Goal: Complete application form

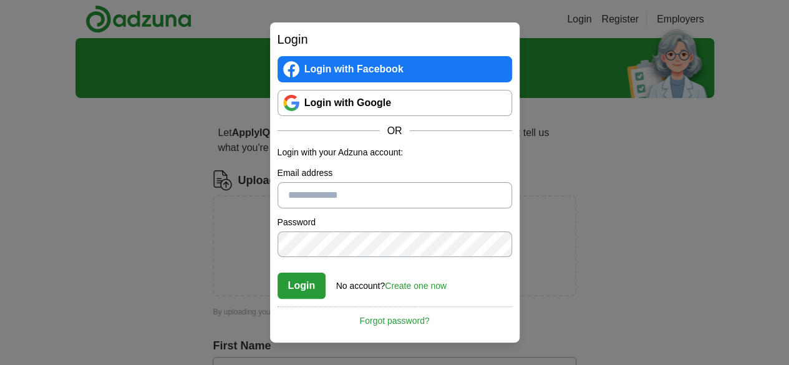
type input "**********"
click at [307, 286] on button "Login" at bounding box center [301, 286] width 49 height 26
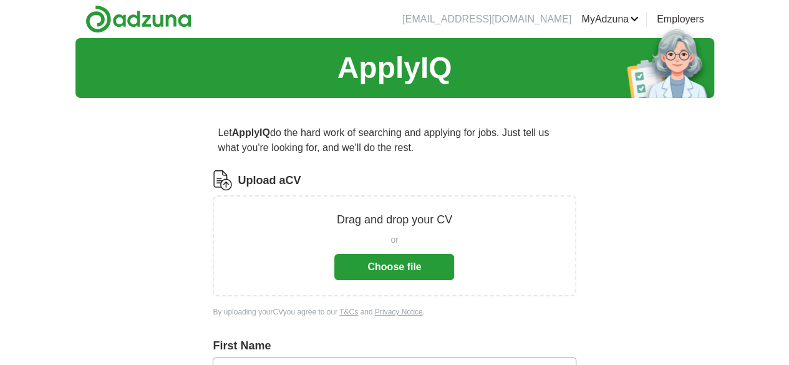
click at [412, 275] on button "Choose file" at bounding box center [394, 267] width 120 height 26
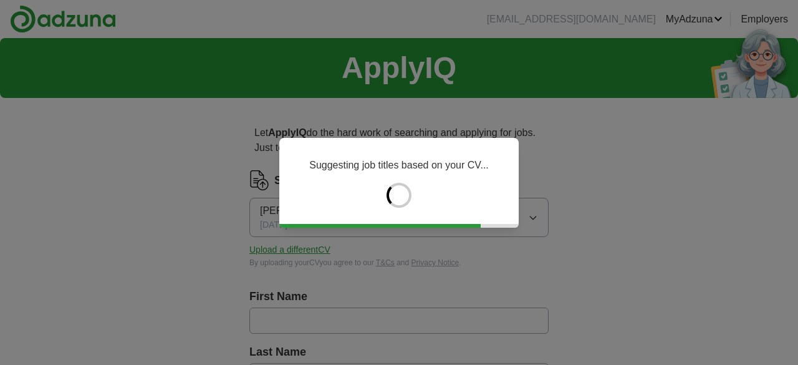
type input "********"
type input "**********"
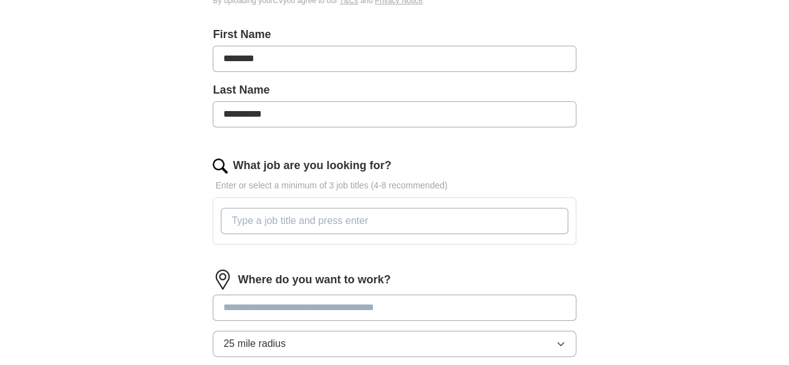
scroll to position [309, 0]
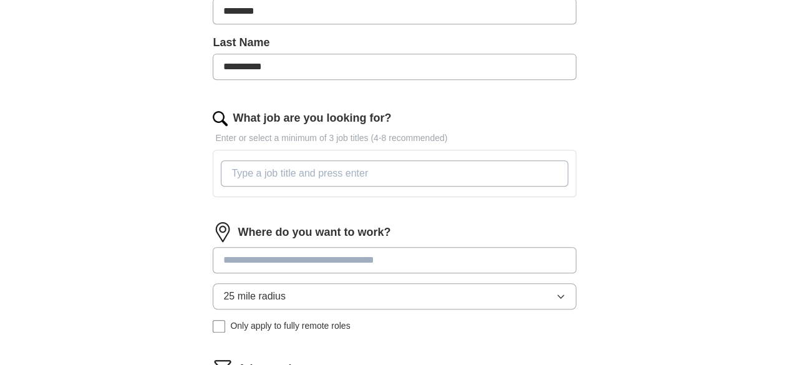
click at [313, 170] on input "What job are you looking for?" at bounding box center [394, 173] width 347 height 26
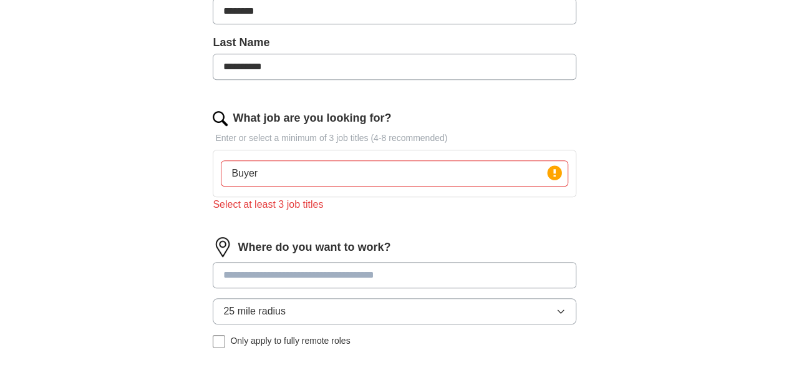
click at [329, 256] on div "Where do you want to work? 25 mile radius Only apply to fully remote roles" at bounding box center [394, 297] width 363 height 120
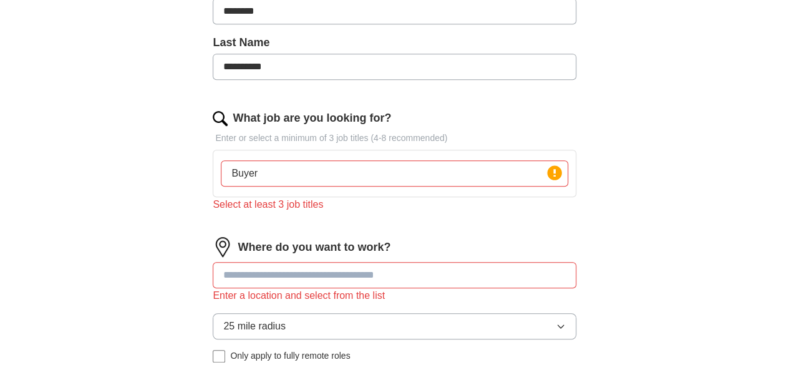
click at [298, 166] on input "Buyer" at bounding box center [394, 173] width 347 height 26
type input "Buyer, Procurement, Supply chain"
click at [301, 269] on input at bounding box center [394, 275] width 363 height 26
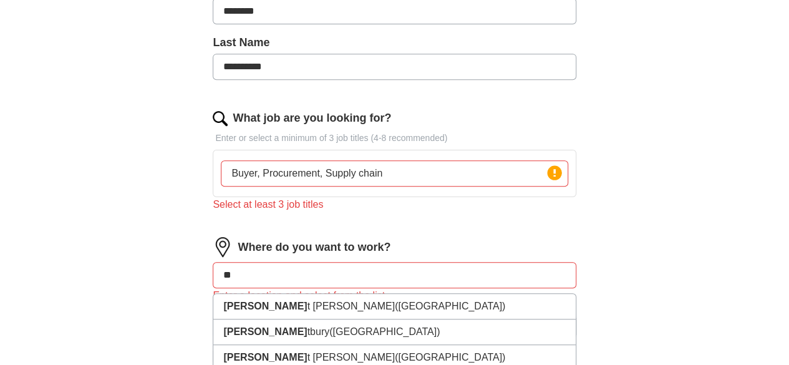
type input "*"
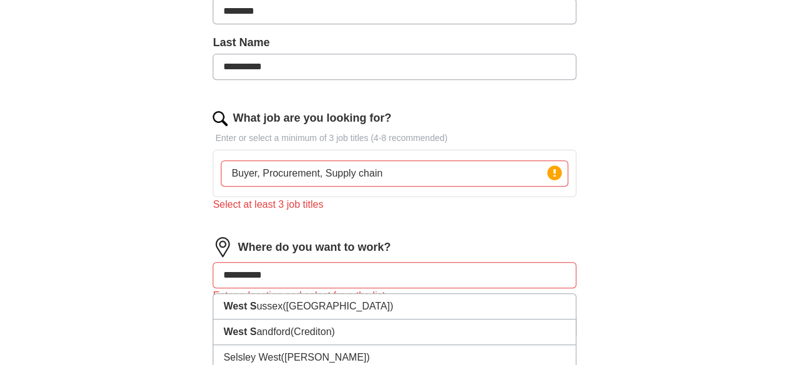
type input "**********"
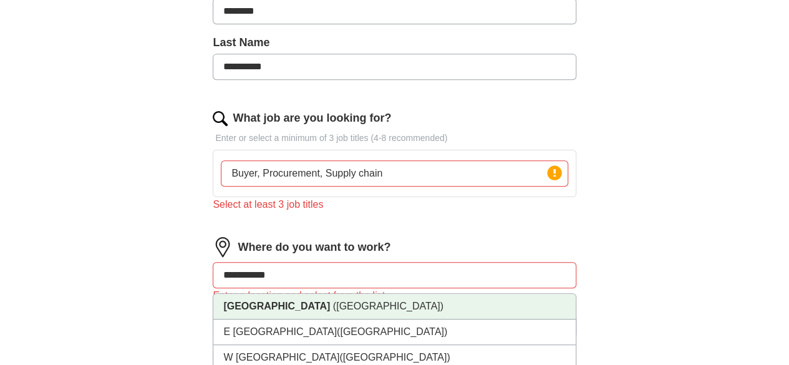
drag, startPoint x: 285, startPoint y: 302, endPoint x: 277, endPoint y: 302, distance: 7.5
click at [277, 302] on strong "West Sussex" at bounding box center [276, 306] width 107 height 11
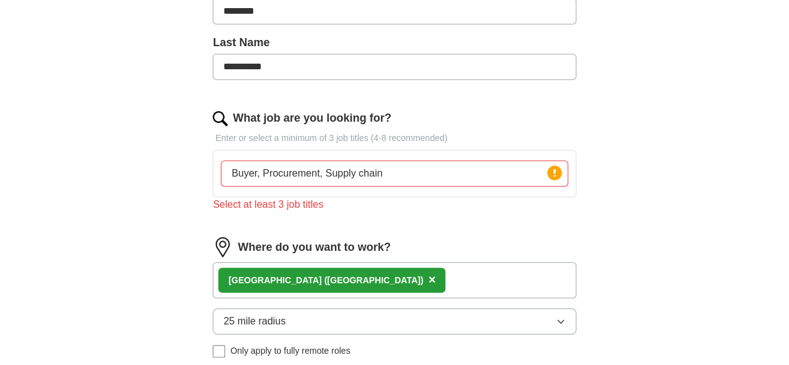
click at [440, 278] on div "West Sussex (South East England) ×" at bounding box center [394, 280] width 363 height 36
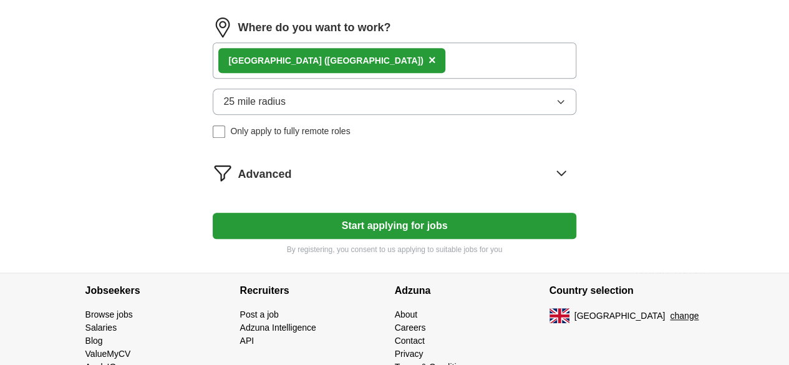
scroll to position [528, 0]
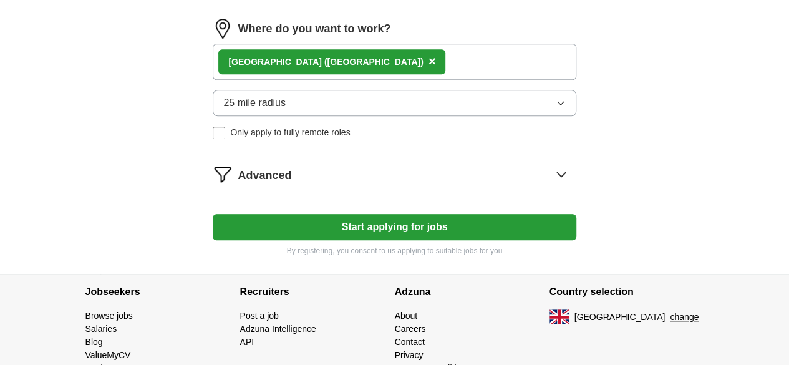
click at [375, 221] on button "Start applying for jobs" at bounding box center [394, 227] width 363 height 26
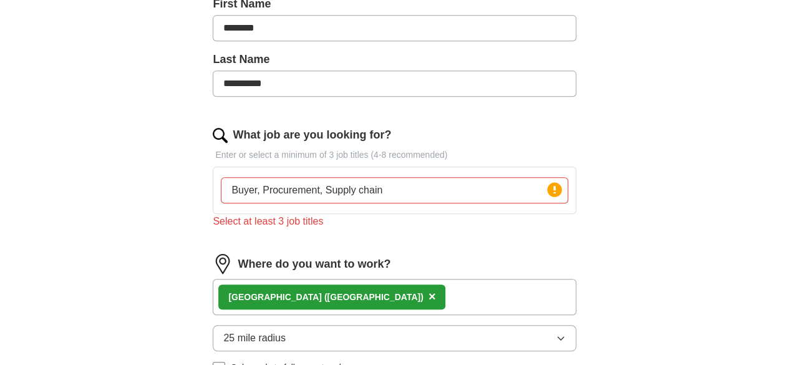
scroll to position [272, 0]
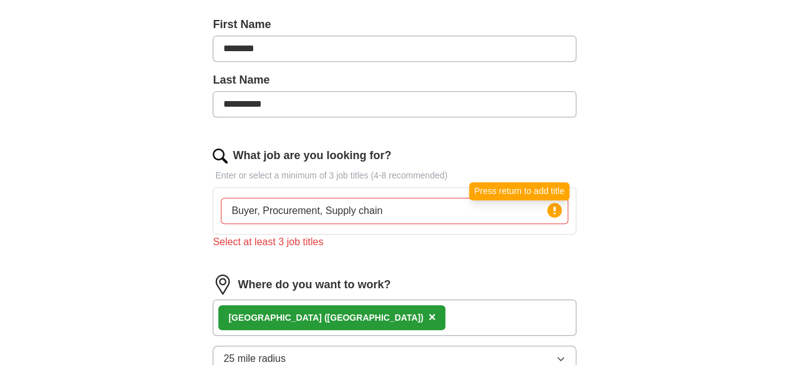
click at [547, 214] on circle at bounding box center [554, 210] width 14 height 14
click at [547, 208] on circle at bounding box center [554, 210] width 14 height 14
click at [297, 208] on input "Buyer, Procurement, Supply chain" at bounding box center [394, 211] width 347 height 26
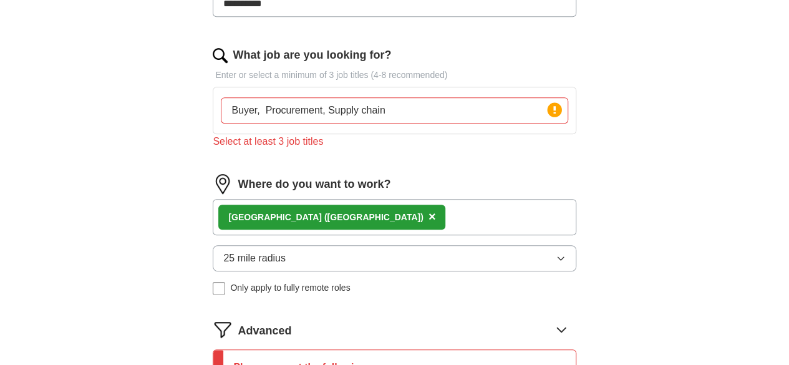
scroll to position [376, 0]
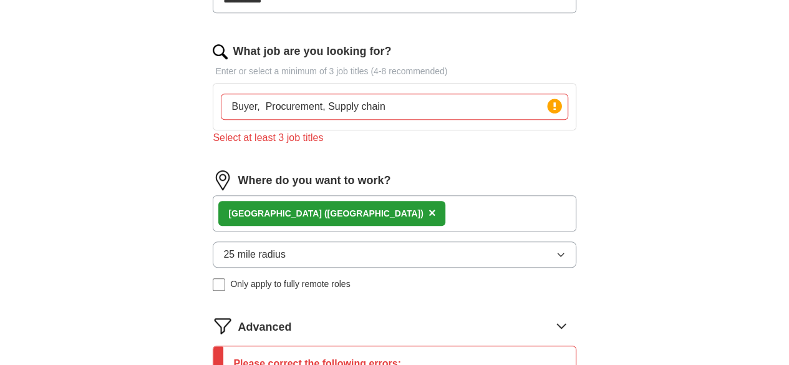
drag, startPoint x: 395, startPoint y: 103, endPoint x: 298, endPoint y: 119, distance: 98.6
click at [298, 119] on div "Buyer, Procurement, Supply chain Press return to add title" at bounding box center [394, 107] width 352 height 36
click at [337, 146] on div "What job are you looking for? Enter or select a minimum of 3 job titles (4-8 re…" at bounding box center [394, 99] width 363 height 112
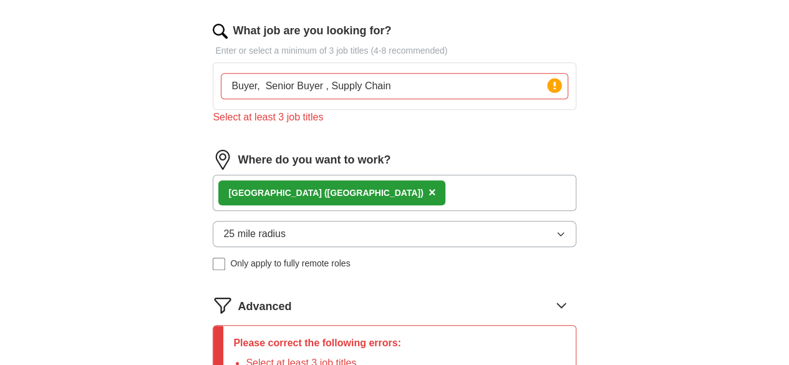
scroll to position [402, 0]
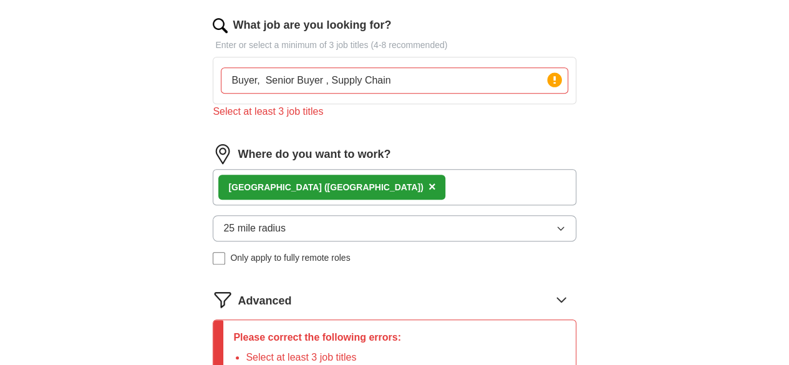
click at [430, 76] on input "Buyer, Senior Buyer , Supply Chain" at bounding box center [394, 80] width 347 height 26
type input "Buyer, Senior Buyer , Supply Chain, Procurement"
click at [446, 115] on div "Select at least 3 job titles" at bounding box center [394, 111] width 363 height 15
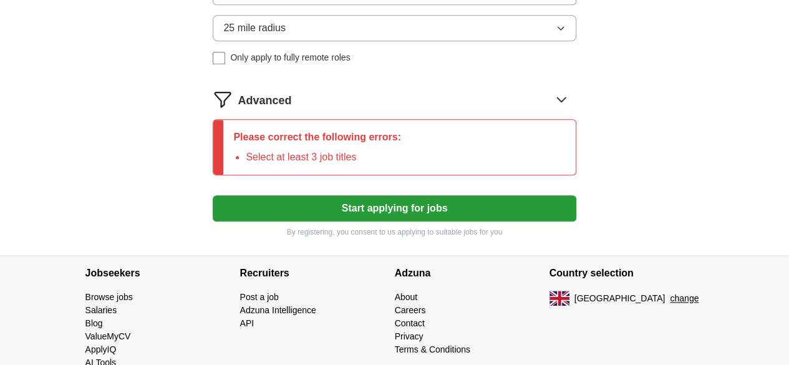
scroll to position [605, 0]
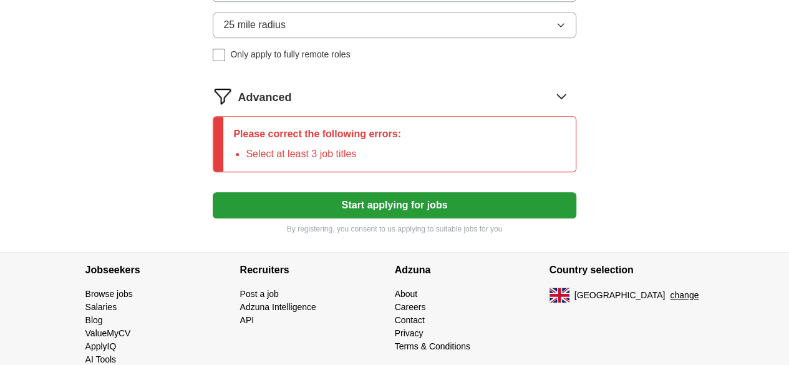
click at [382, 201] on button "Start applying for jobs" at bounding box center [394, 205] width 363 height 26
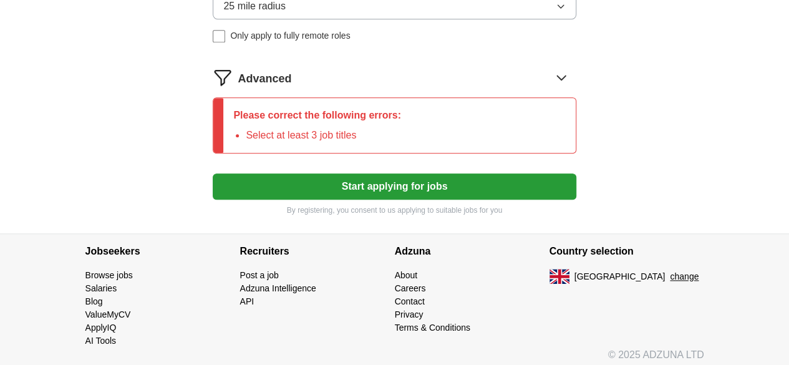
scroll to position [625, 0]
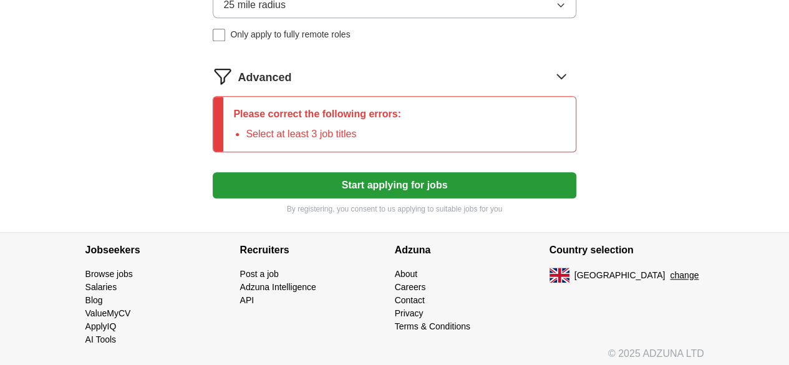
click at [551, 71] on icon at bounding box center [561, 76] width 20 height 20
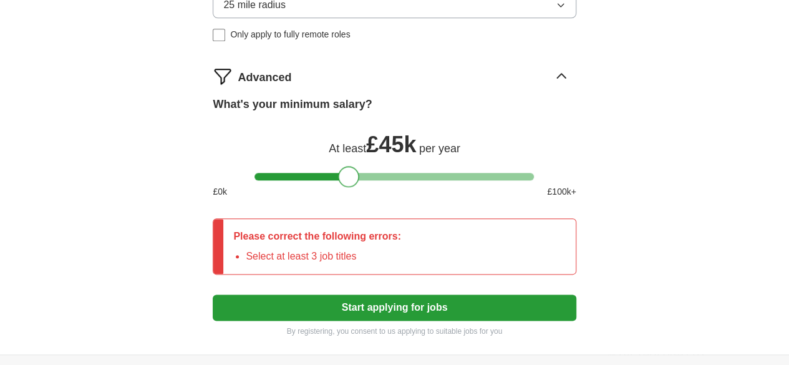
drag, startPoint x: 264, startPoint y: 168, endPoint x: 347, endPoint y: 175, distance: 82.7
click at [347, 175] on div at bounding box center [348, 176] width 21 height 21
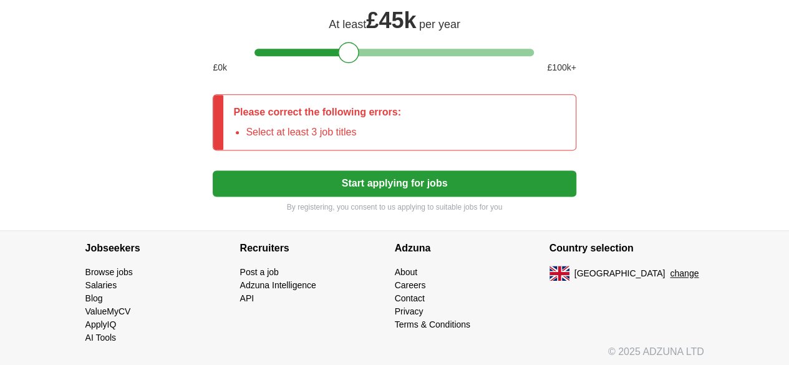
click at [387, 175] on button "Start applying for jobs" at bounding box center [394, 183] width 363 height 26
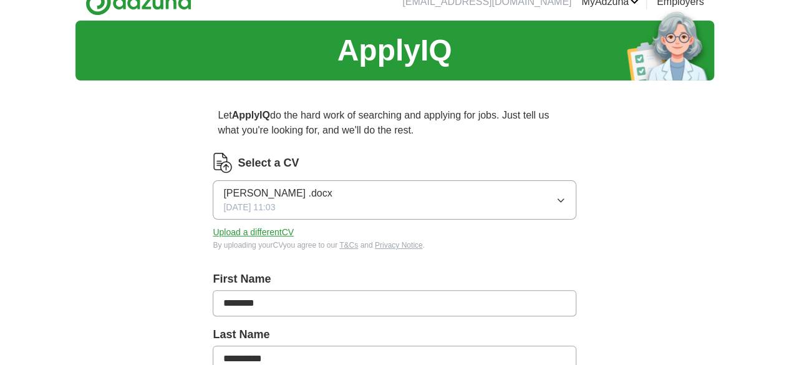
scroll to position [0, 0]
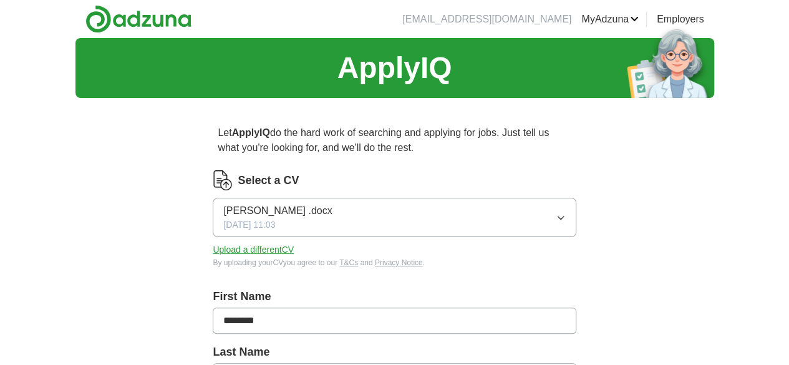
click at [704, 17] on link "Employers" at bounding box center [680, 19] width 47 height 15
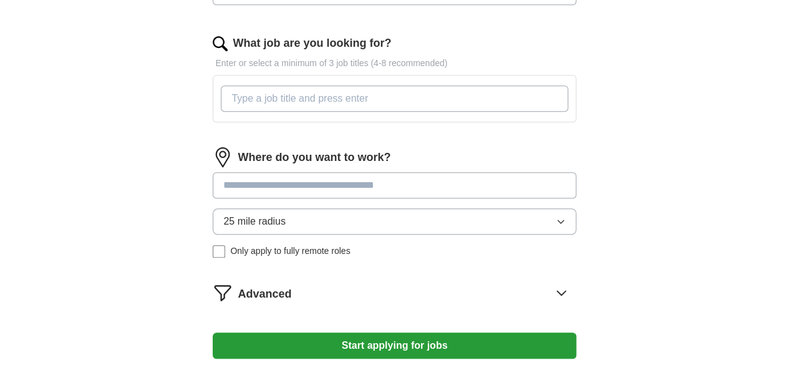
scroll to position [385, 0]
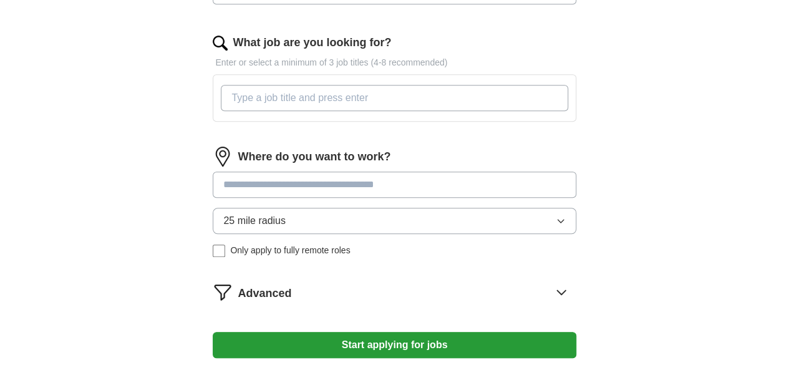
click at [319, 180] on input at bounding box center [394, 184] width 363 height 26
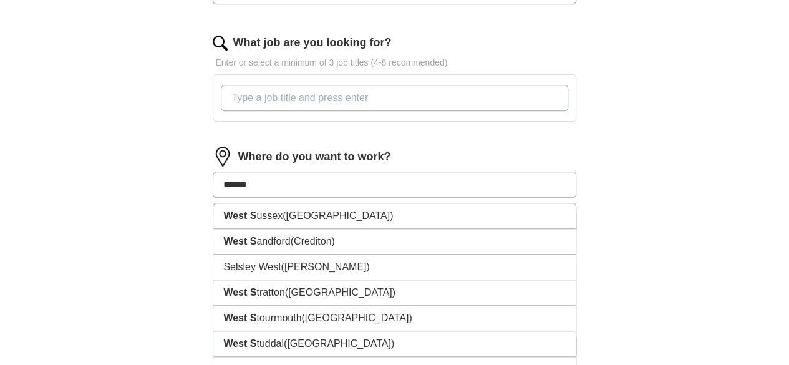
type input "*******"
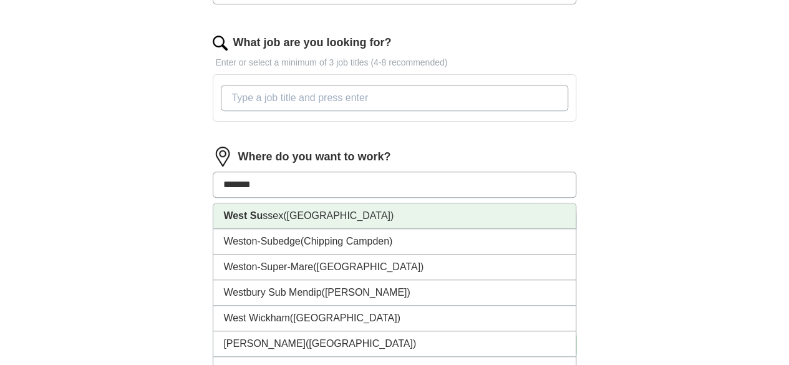
click at [303, 213] on li "West Su ssex (South East England)" at bounding box center [394, 216] width 362 height 26
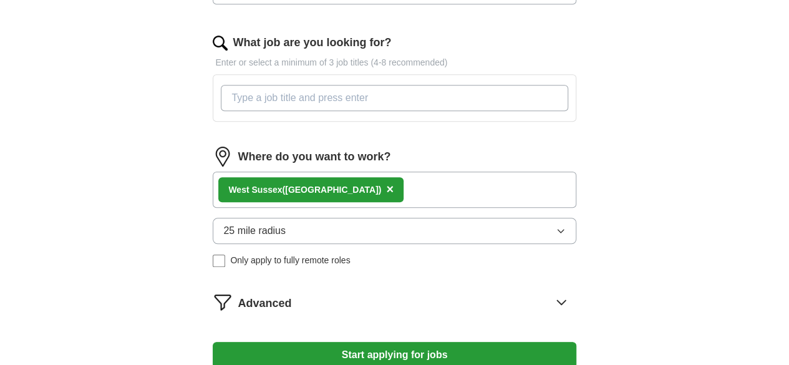
click at [276, 100] on input "What job are you looking for?" at bounding box center [394, 98] width 347 height 26
type input "buyer"
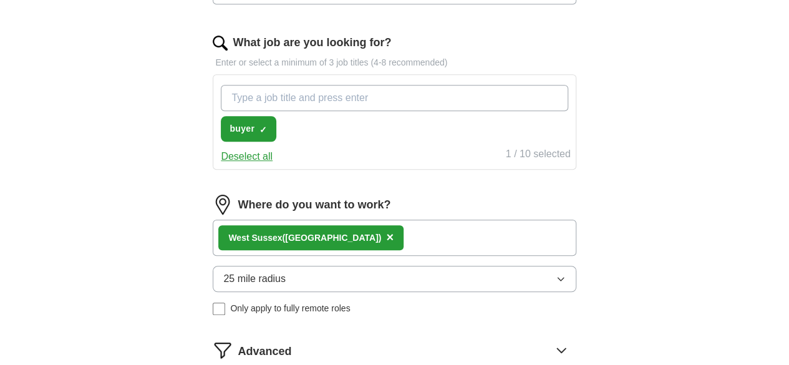
click at [274, 99] on input "What job are you looking for?" at bounding box center [394, 98] width 347 height 26
type input "supply chain"
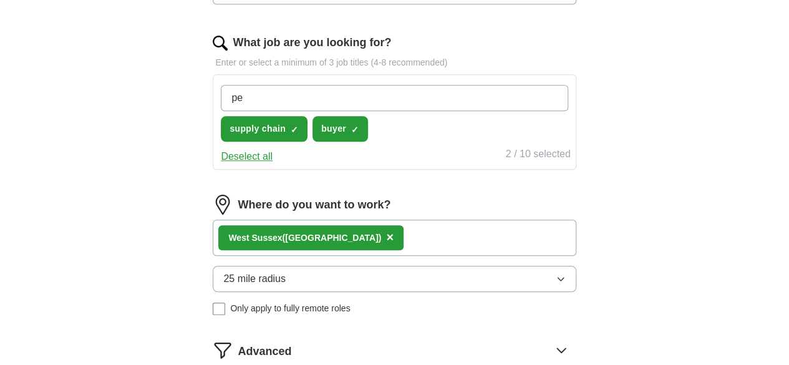
type input "p"
type input "Procurement"
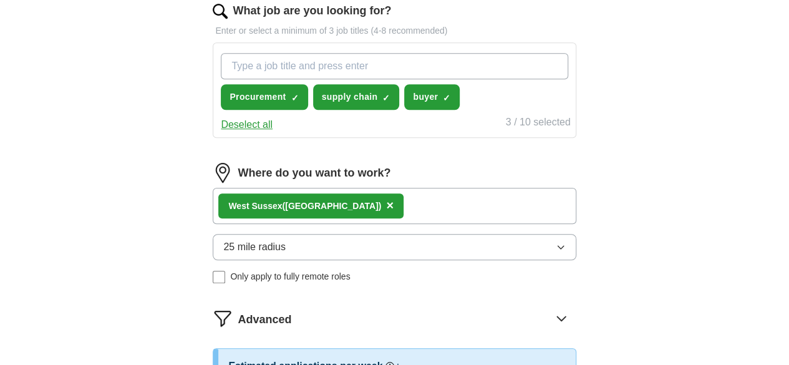
scroll to position [397, 0]
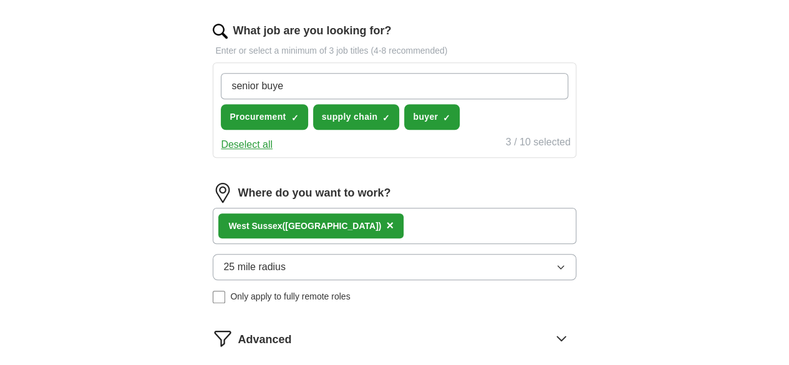
type input "senior buyer"
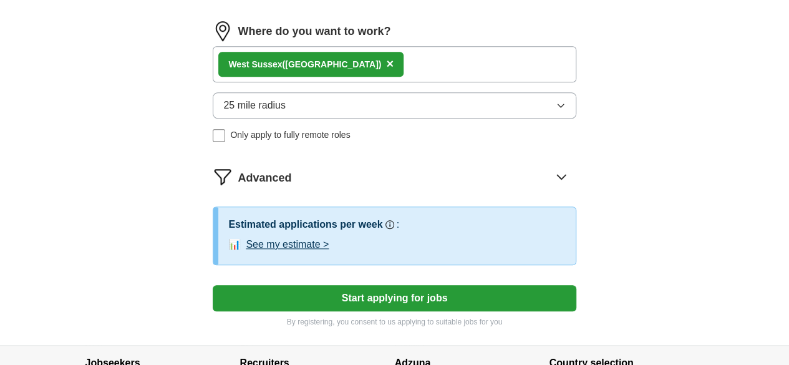
scroll to position [559, 0]
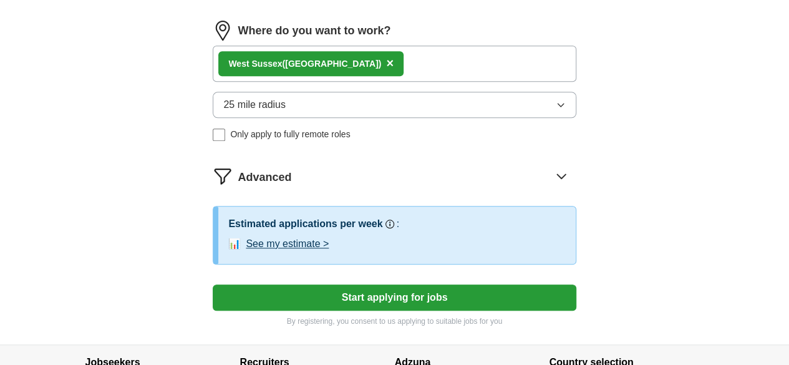
click at [323, 251] on button "See my estimate >" at bounding box center [287, 243] width 83 height 15
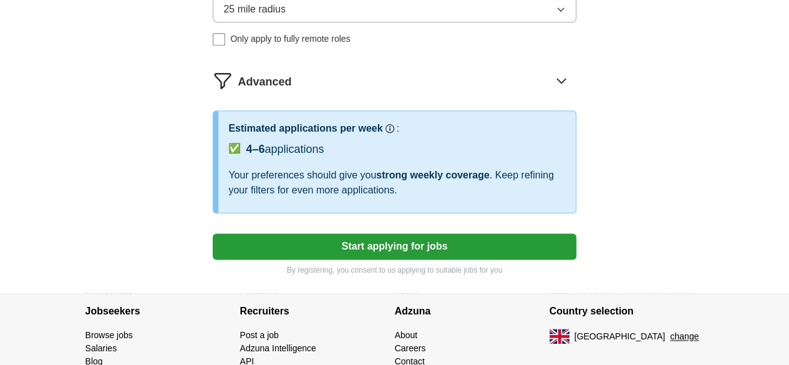
scroll to position [654, 0]
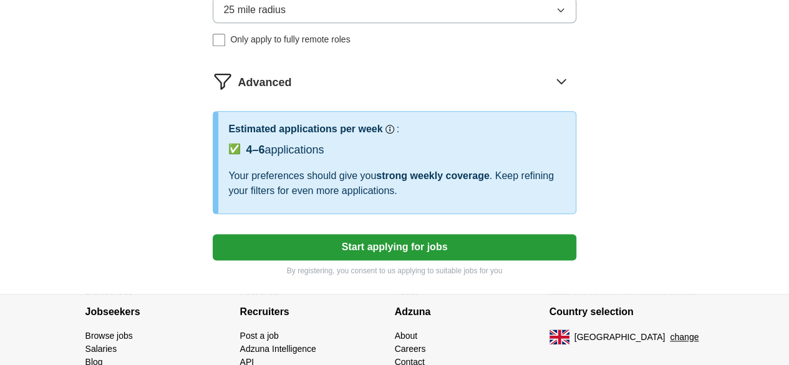
click at [380, 260] on button "Start applying for jobs" at bounding box center [394, 247] width 363 height 26
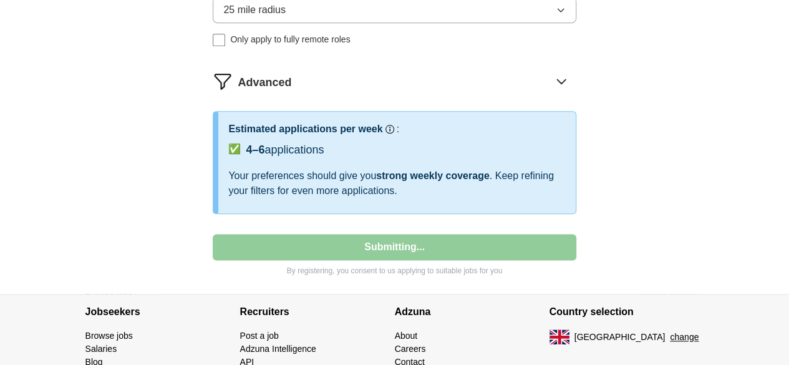
select select "**"
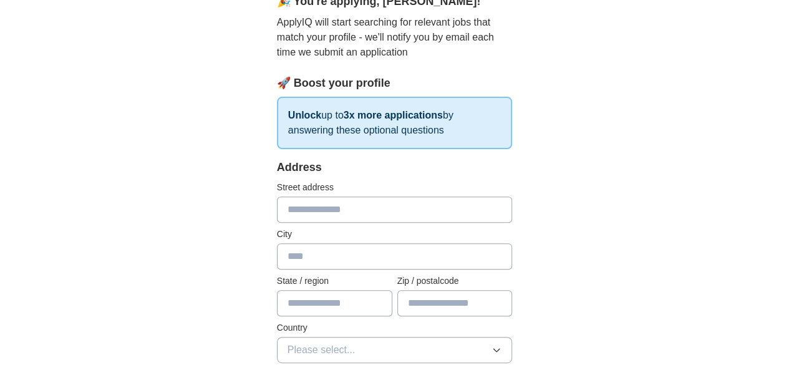
scroll to position [129, 0]
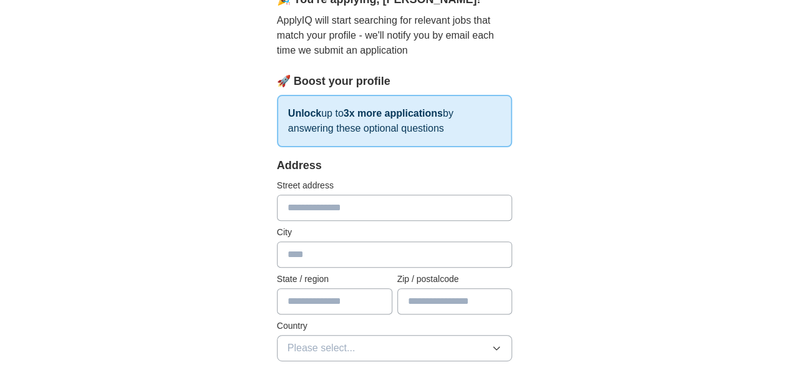
click at [302, 202] on input "text" at bounding box center [395, 208] width 236 height 26
click at [292, 207] on input "text" at bounding box center [395, 208] width 236 height 26
type input "**********"
click at [285, 258] on input "text" at bounding box center [395, 254] width 236 height 26
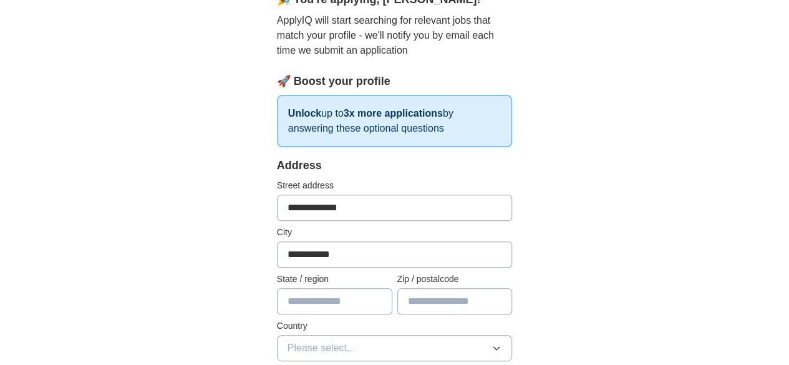
type input "**********"
click at [422, 300] on input "text" at bounding box center [454, 301] width 115 height 26
type input "********"
drag, startPoint x: 208, startPoint y: 297, endPoint x: 181, endPoint y: 274, distance: 35.3
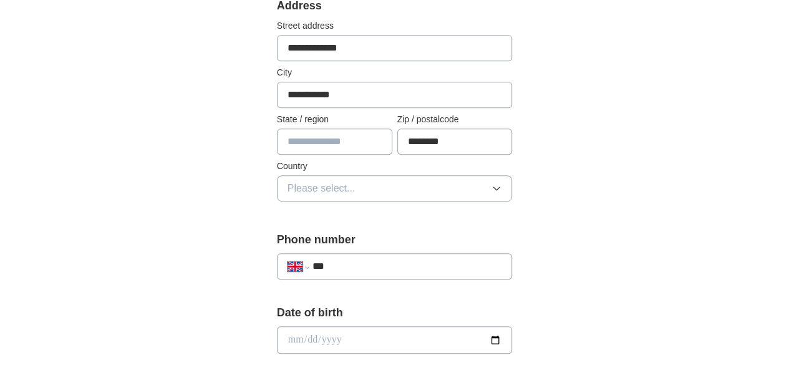
scroll to position [309, 0]
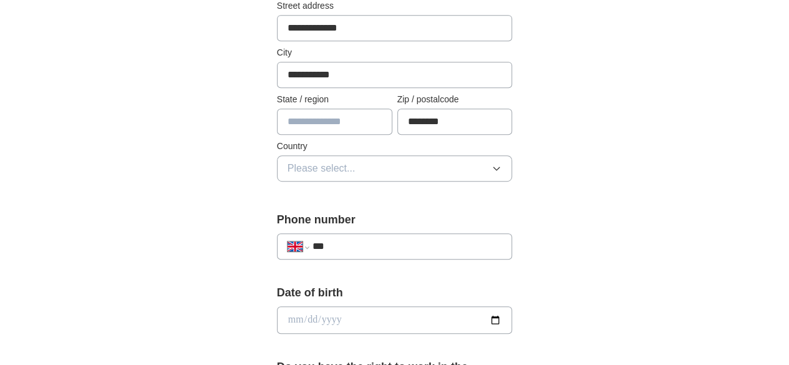
click at [279, 156] on button "Please select..." at bounding box center [395, 168] width 236 height 26
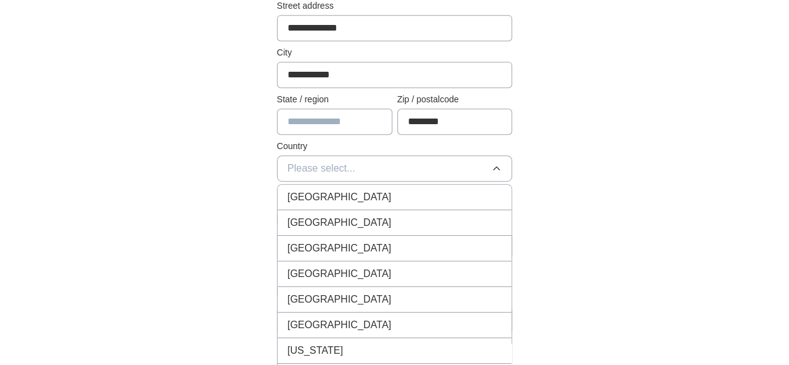
click at [287, 194] on span "[GEOGRAPHIC_DATA]" at bounding box center [339, 197] width 104 height 15
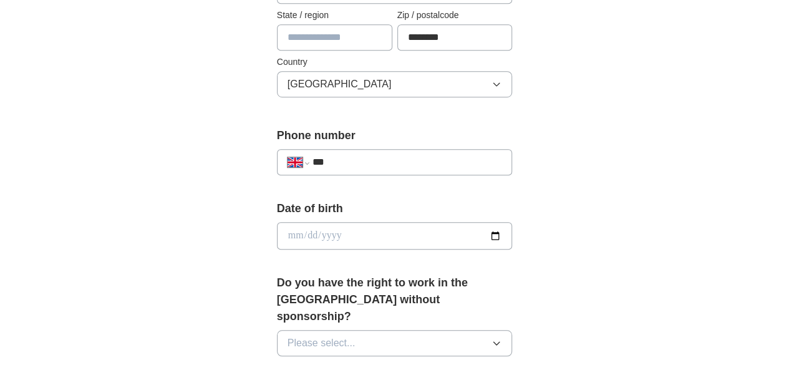
scroll to position [427, 0]
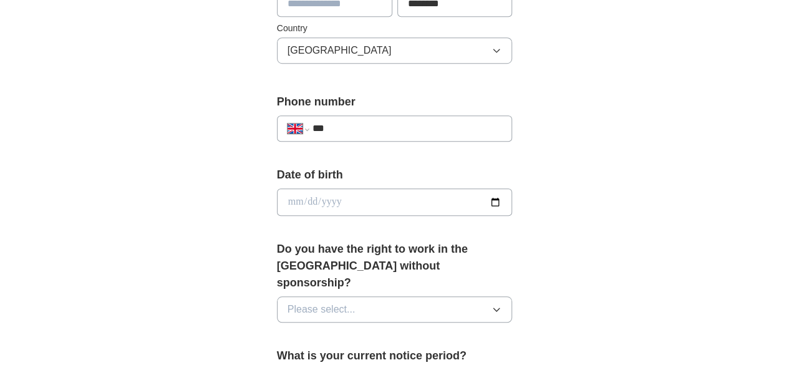
click at [312, 125] on input "***" at bounding box center [407, 128] width 190 height 15
type input "**********"
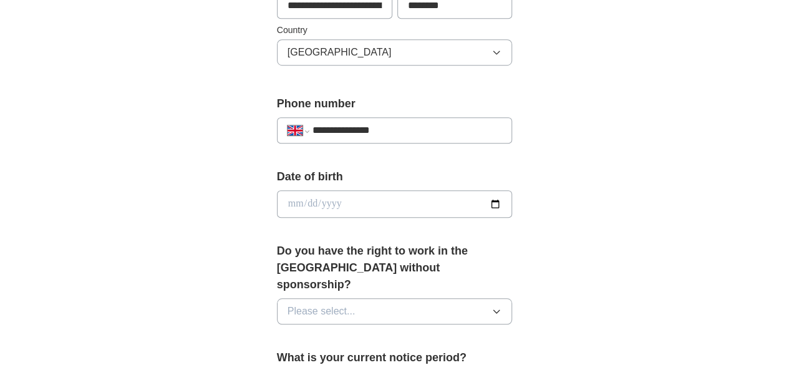
click at [332, 205] on input "date" at bounding box center [395, 203] width 236 height 27
type input "**********"
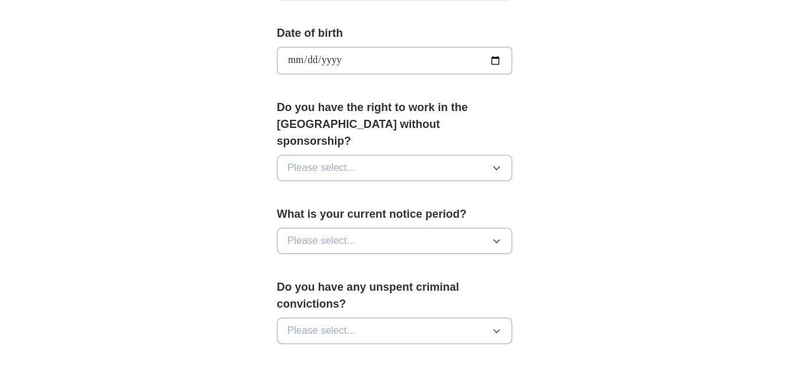
scroll to position [591, 0]
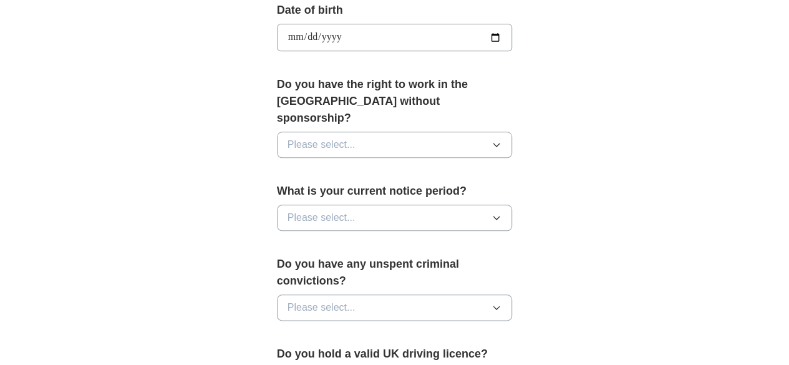
click at [349, 132] on button "Please select..." at bounding box center [395, 145] width 236 height 26
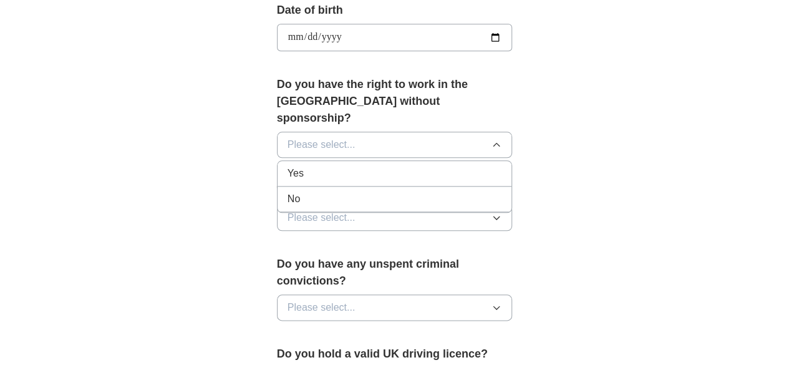
click at [287, 166] on span "Yes" at bounding box center [295, 173] width 16 height 15
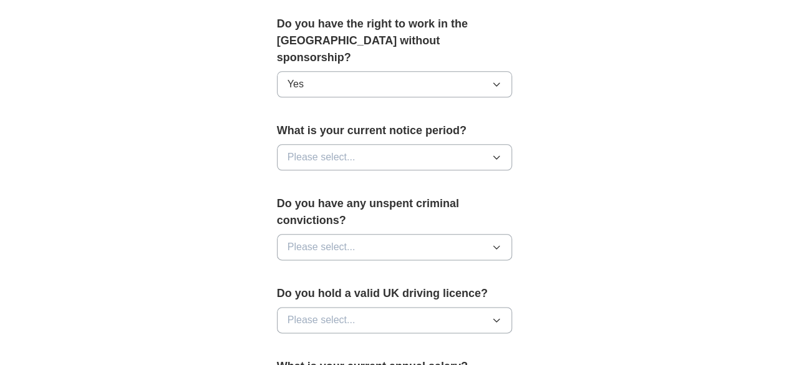
scroll to position [690, 0]
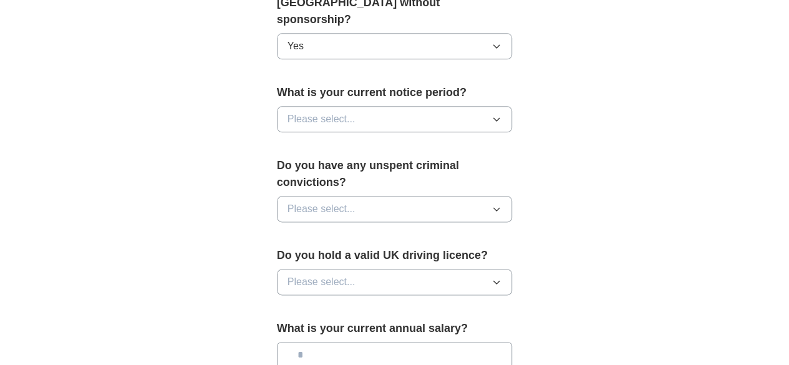
click at [298, 112] on span "Please select..." at bounding box center [321, 119] width 68 height 15
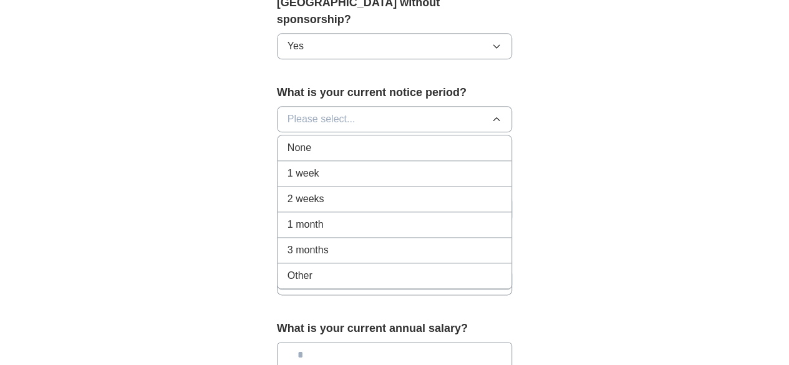
click at [287, 268] on span "Other" at bounding box center [299, 275] width 25 height 15
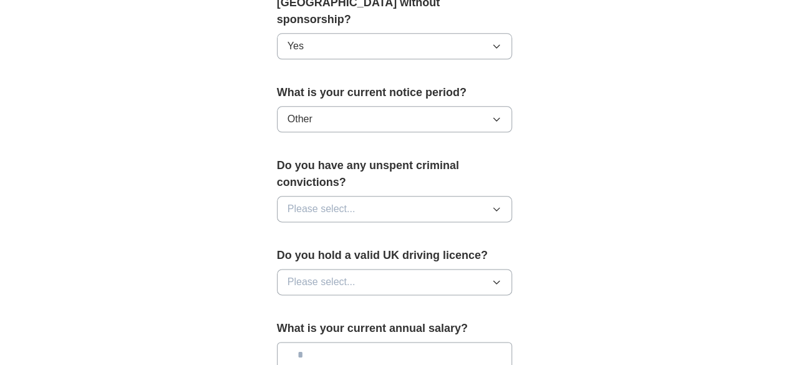
click at [300, 201] on span "Please select..." at bounding box center [321, 208] width 68 height 15
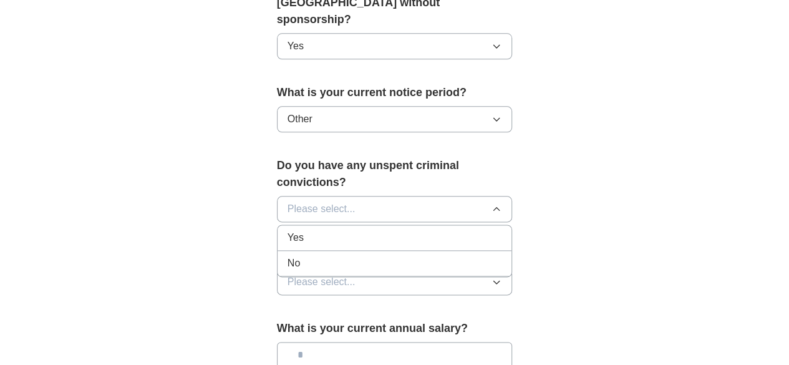
click at [287, 256] on div "No" at bounding box center [394, 263] width 215 height 15
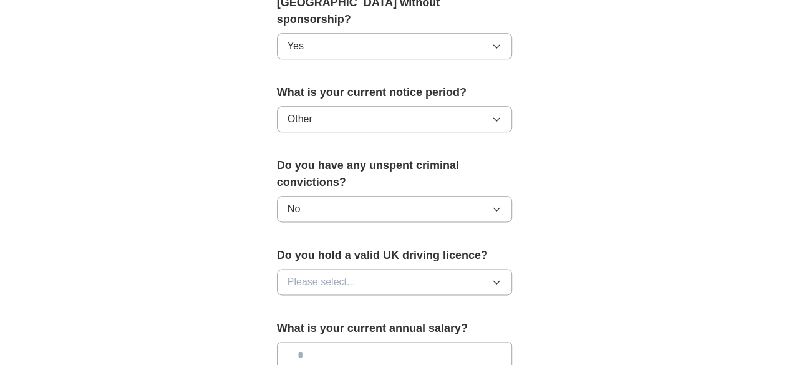
click at [287, 274] on span "Please select..." at bounding box center [321, 281] width 68 height 15
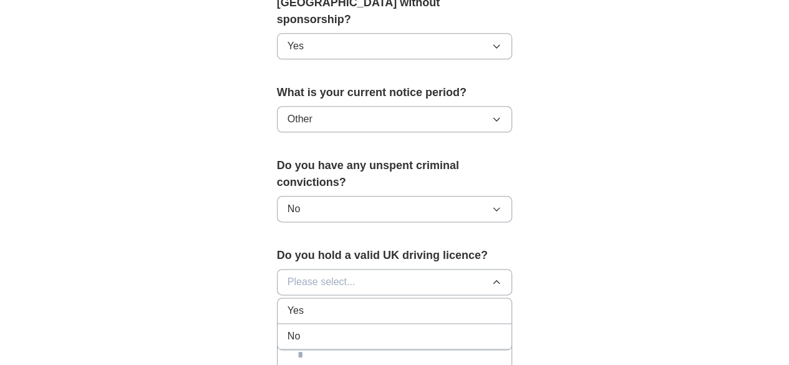
click at [287, 303] on span "Yes" at bounding box center [295, 310] width 16 height 15
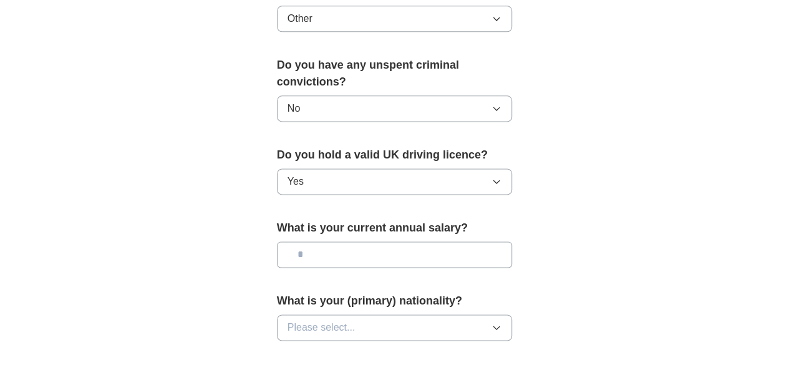
scroll to position [814, 0]
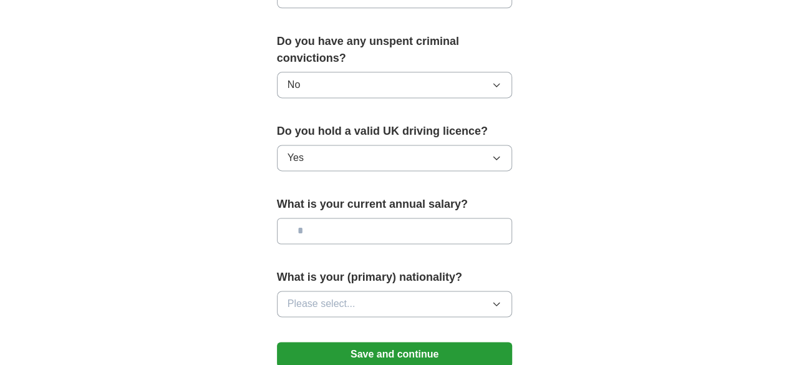
click at [281, 218] on input "text" at bounding box center [395, 231] width 236 height 26
type input "*******"
click at [287, 296] on span "Please select..." at bounding box center [321, 303] width 68 height 15
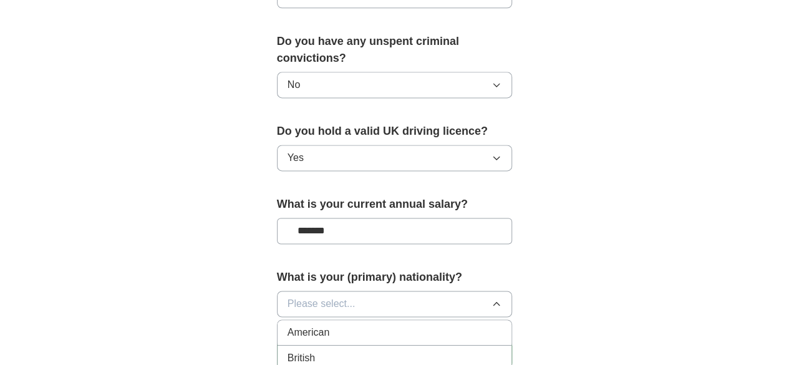
click at [287, 350] on span "British" at bounding box center [300, 357] width 27 height 15
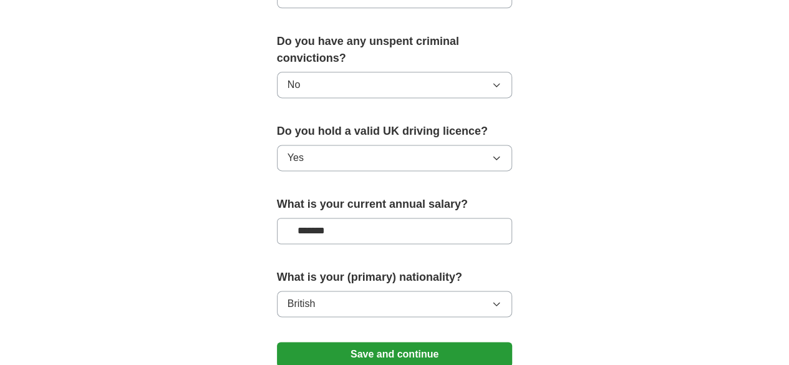
scroll to position [940, 0]
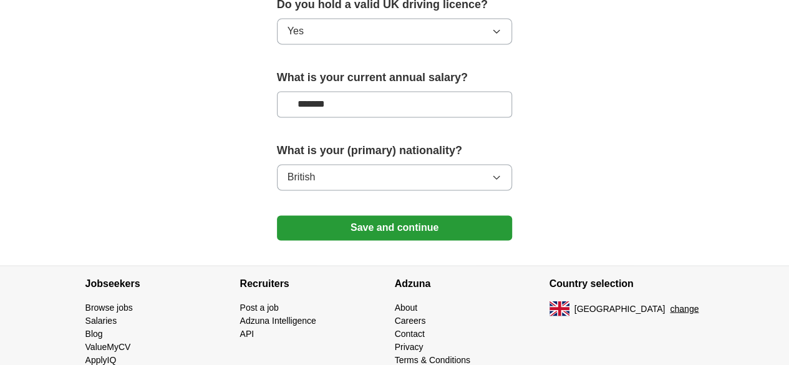
click at [407, 215] on button "Save and continue" at bounding box center [395, 227] width 236 height 25
